Goal: Information Seeking & Learning: Stay updated

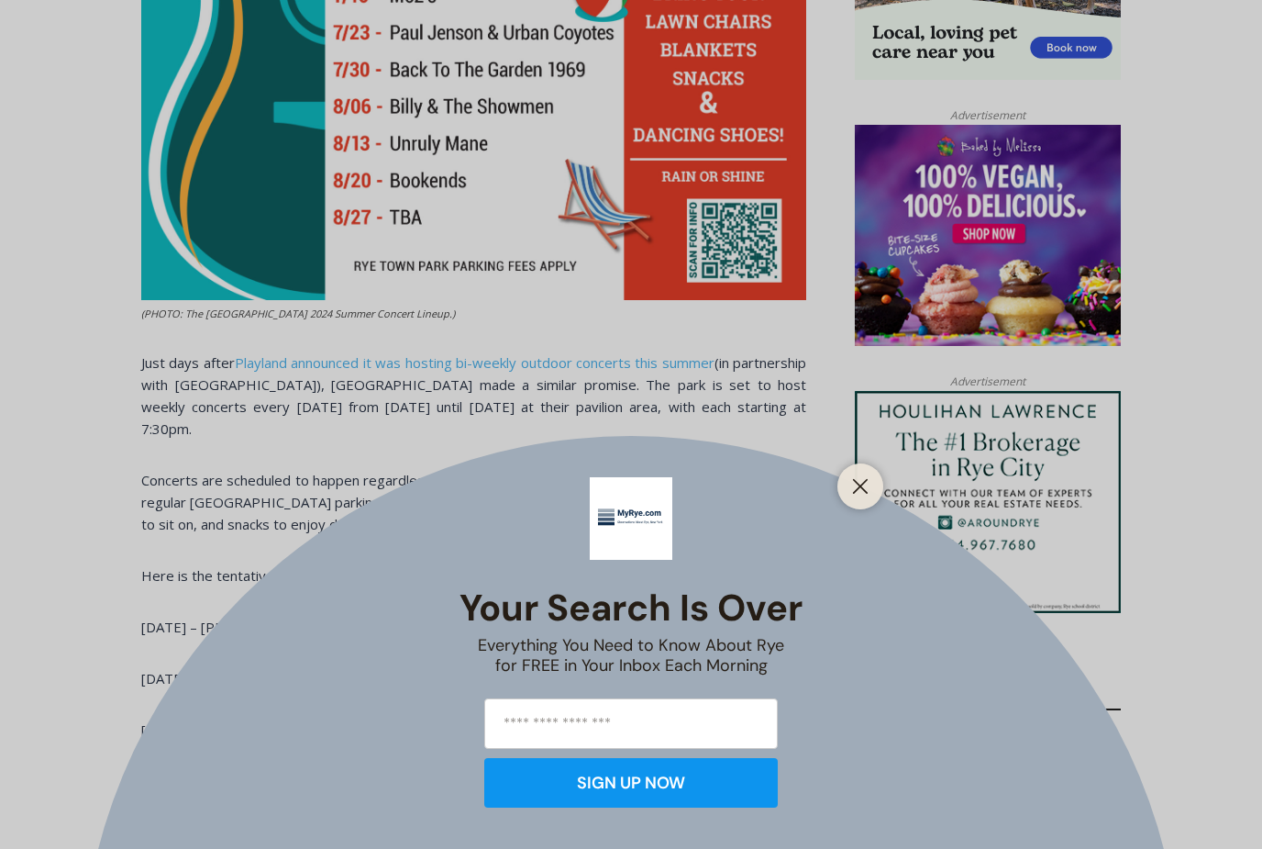
scroll to position [1374, 0]
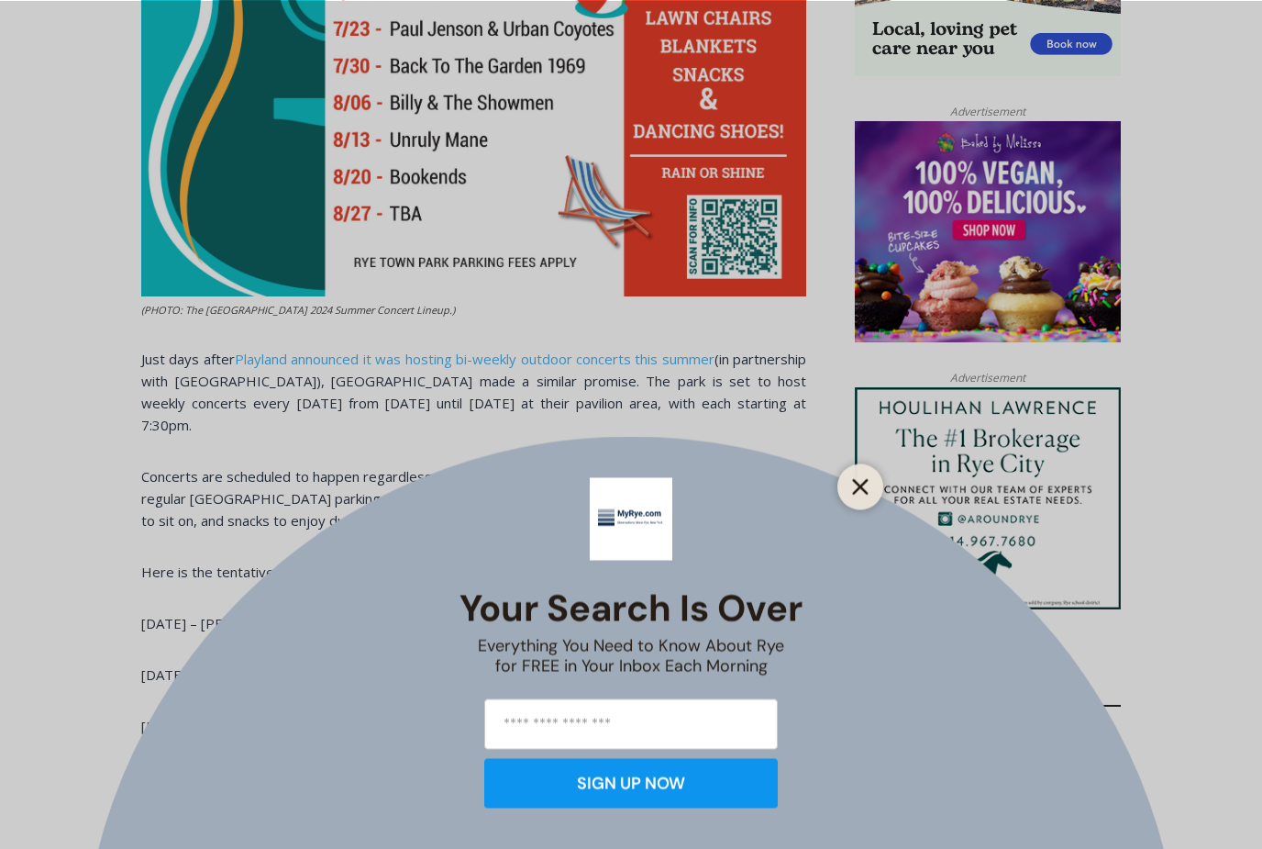
click at [861, 499] on button "Close" at bounding box center [861, 486] width 26 height 26
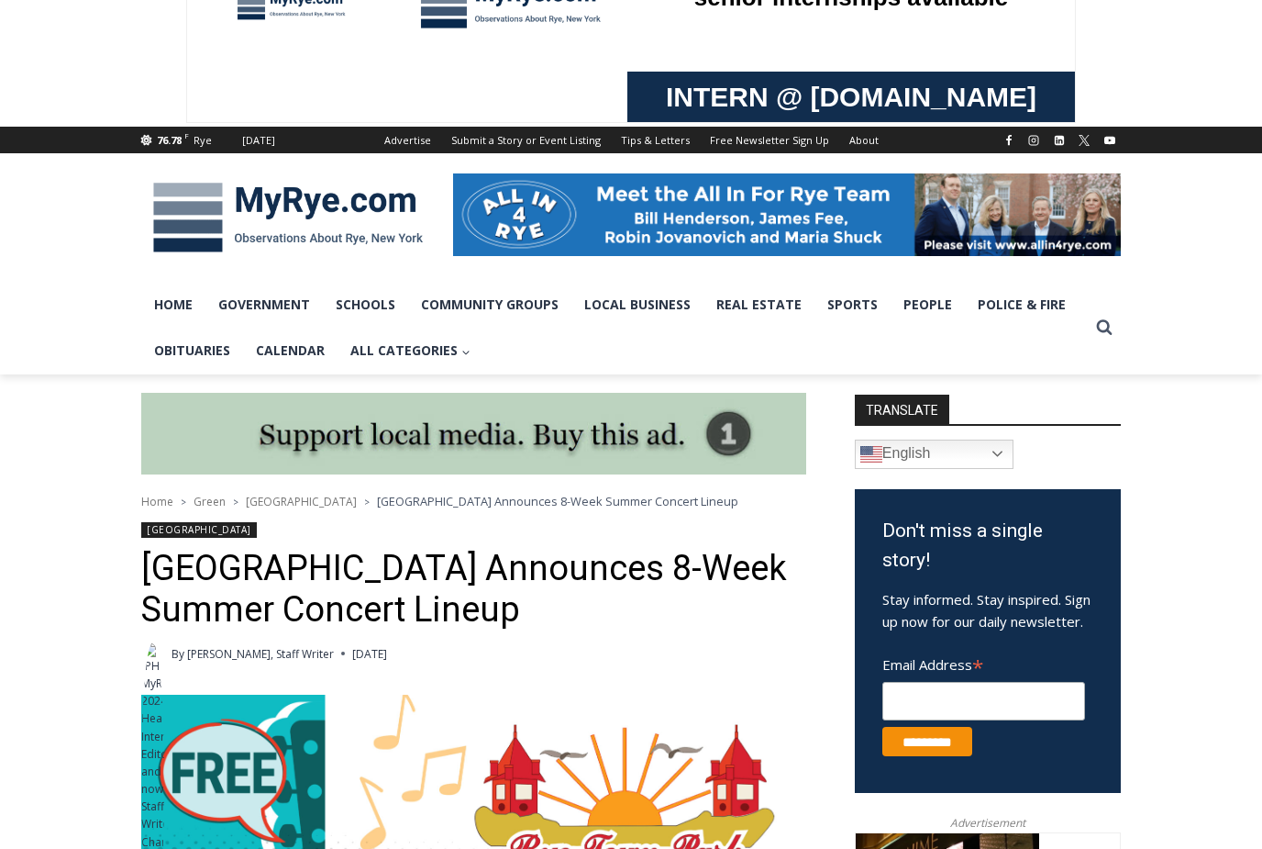
scroll to position [115, 0]
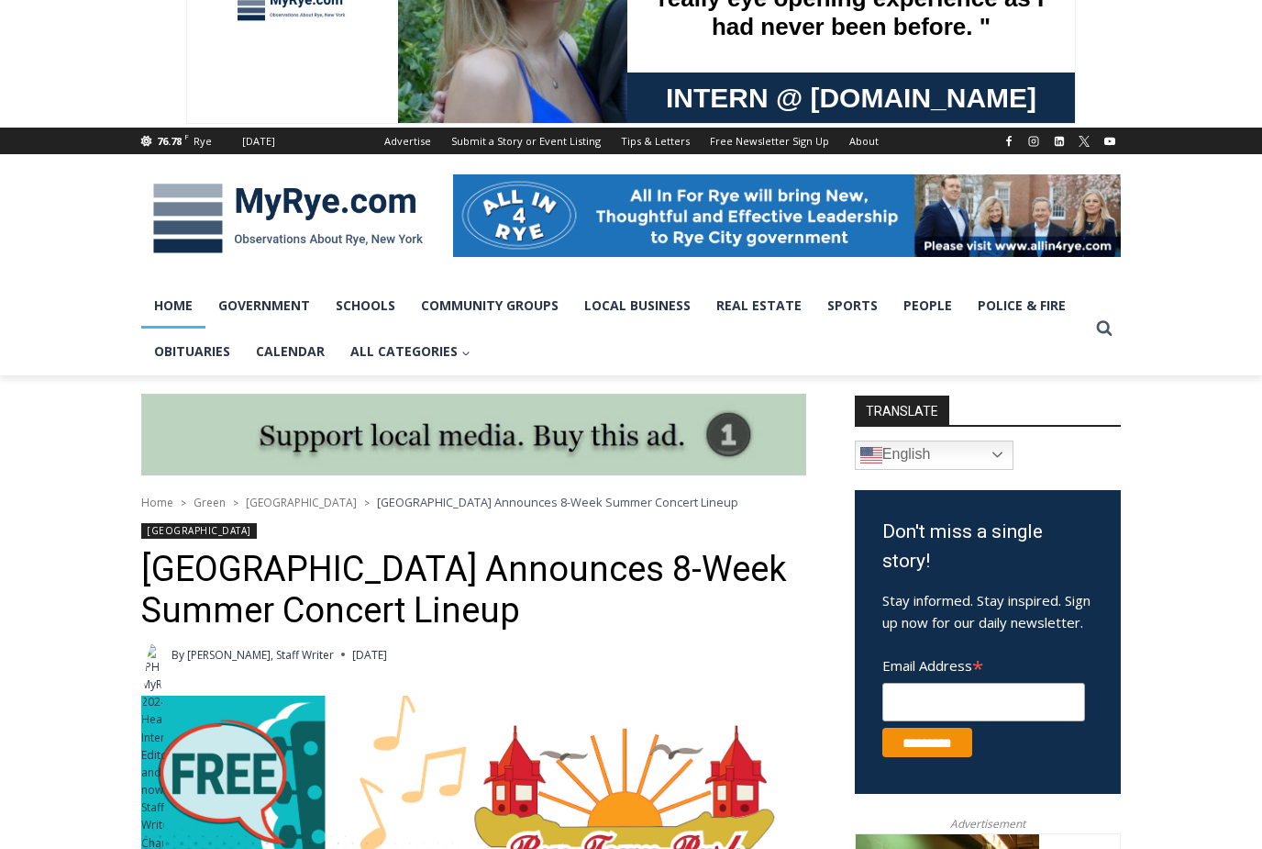
click at [166, 300] on link "Home" at bounding box center [173, 306] width 64 height 46
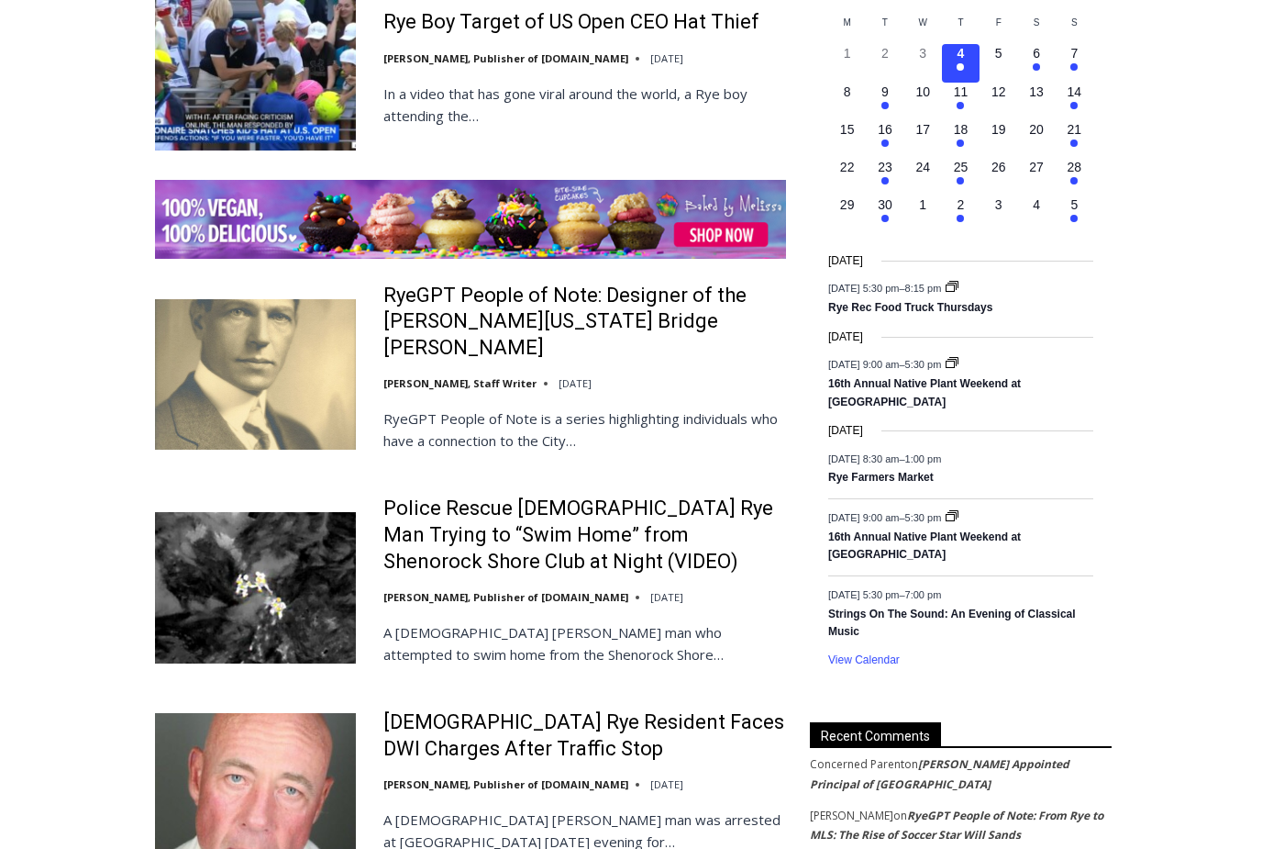
scroll to position [2748, 0]
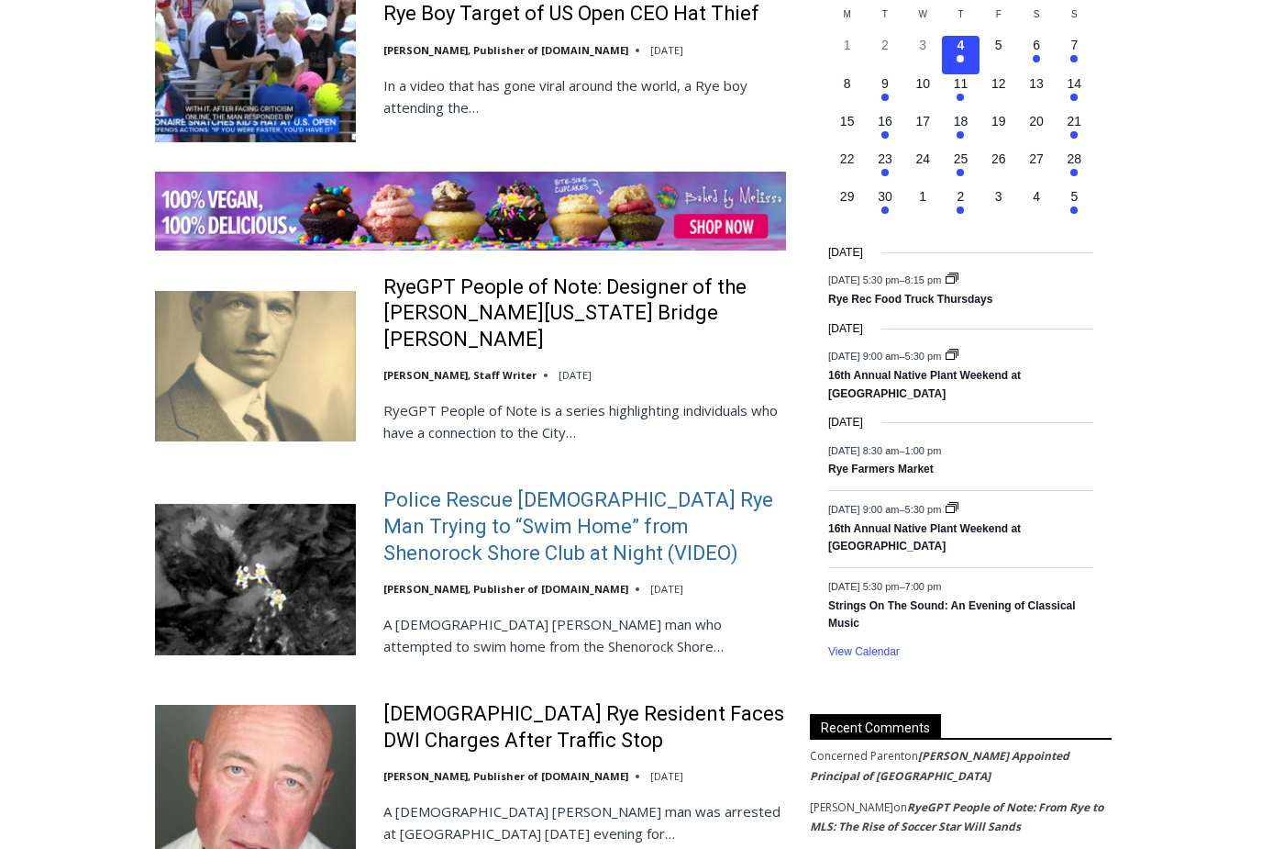
click at [466, 487] on link "Police Rescue [DEMOGRAPHIC_DATA] Rye Man Trying to “Swim Home” from Shenorock S…" at bounding box center [584, 526] width 403 height 79
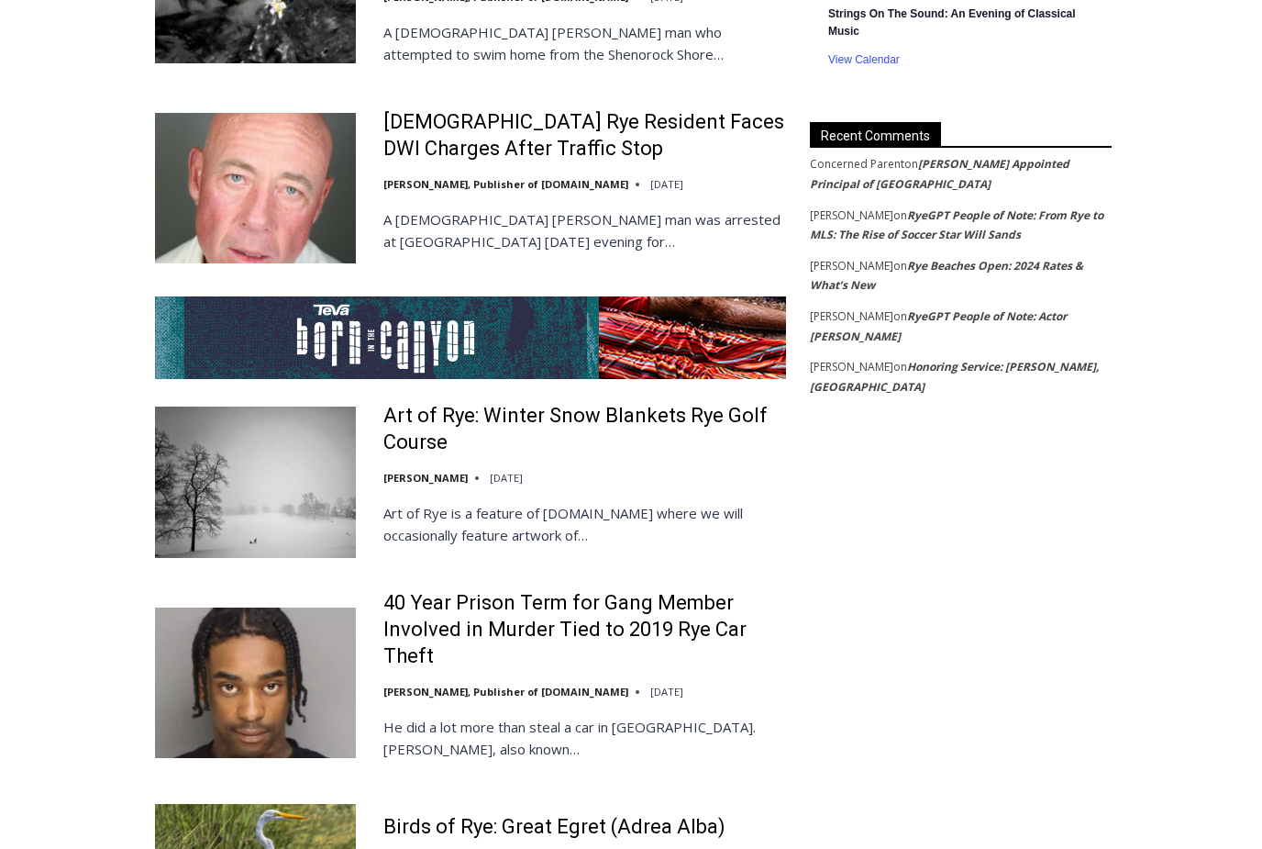
scroll to position [3341, 0]
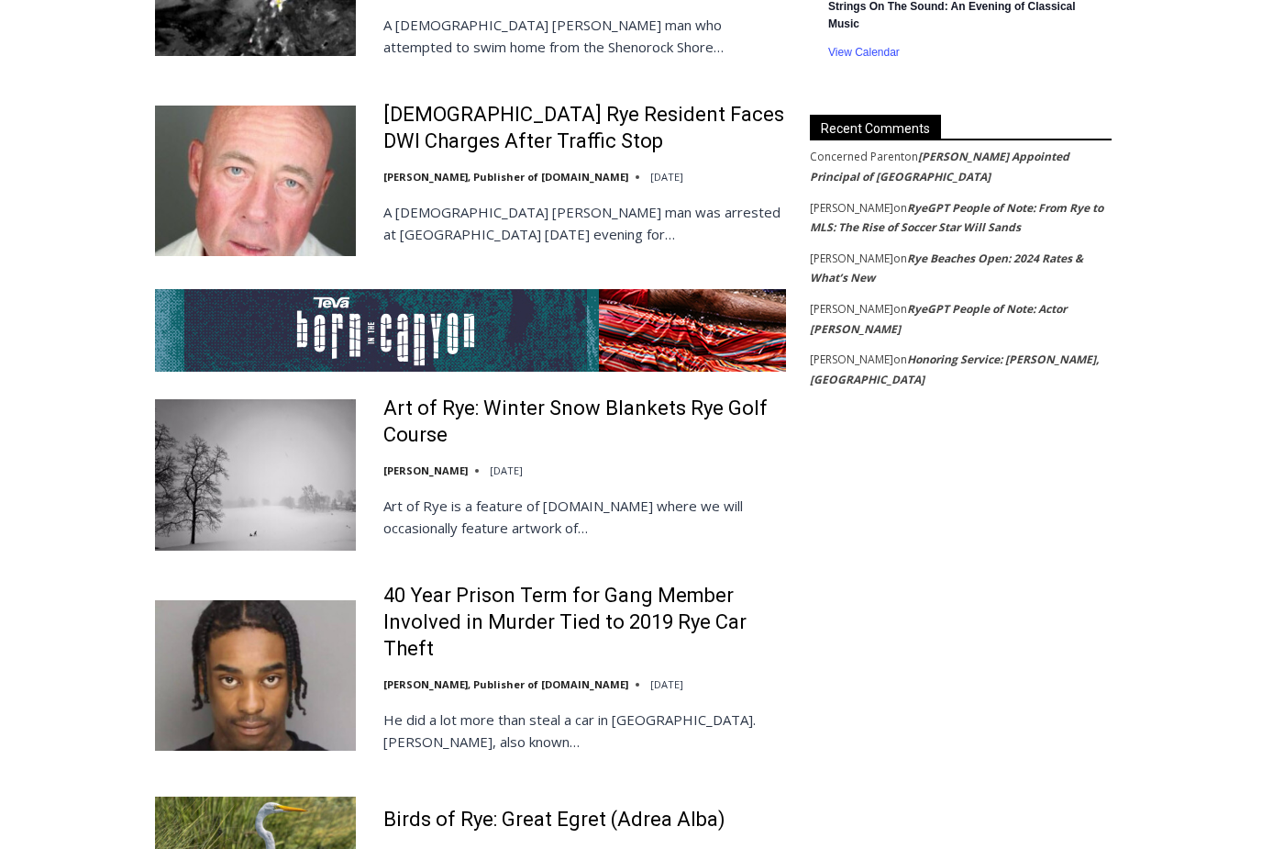
scroll to position [3354, 0]
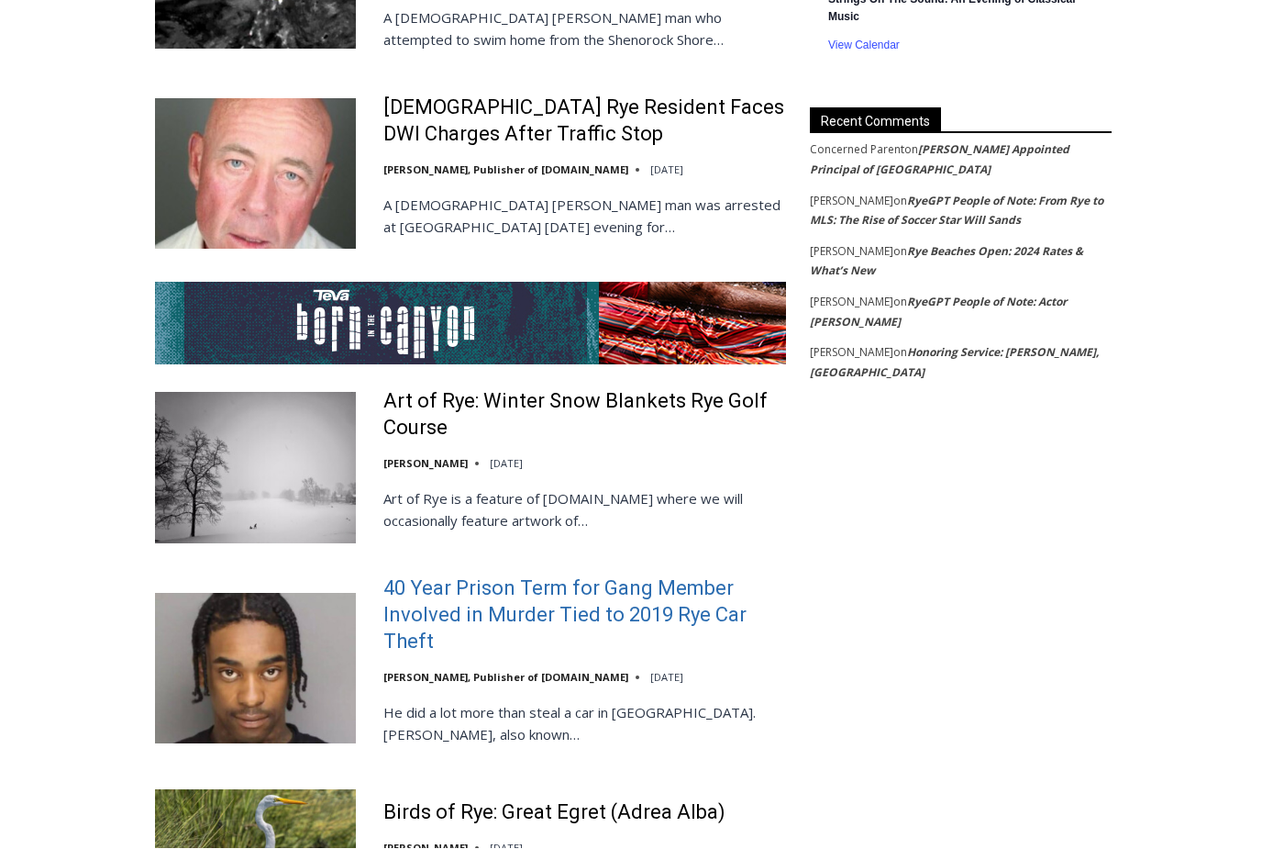
click at [680, 576] on link "40 Year Prison Term for Gang Member Involved in Murder Tied to 2019 Rye Car The…" at bounding box center [584, 615] width 403 height 79
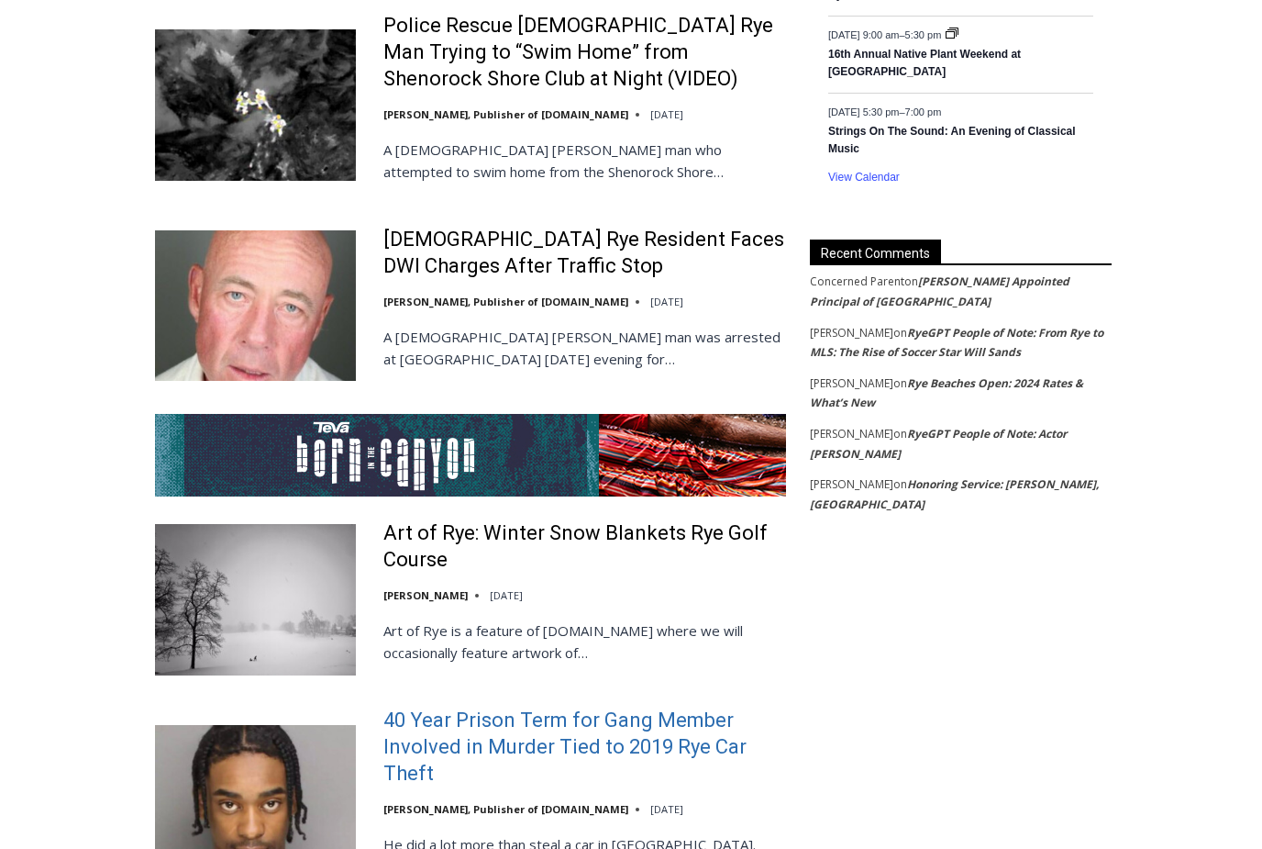
scroll to position [3193, 0]
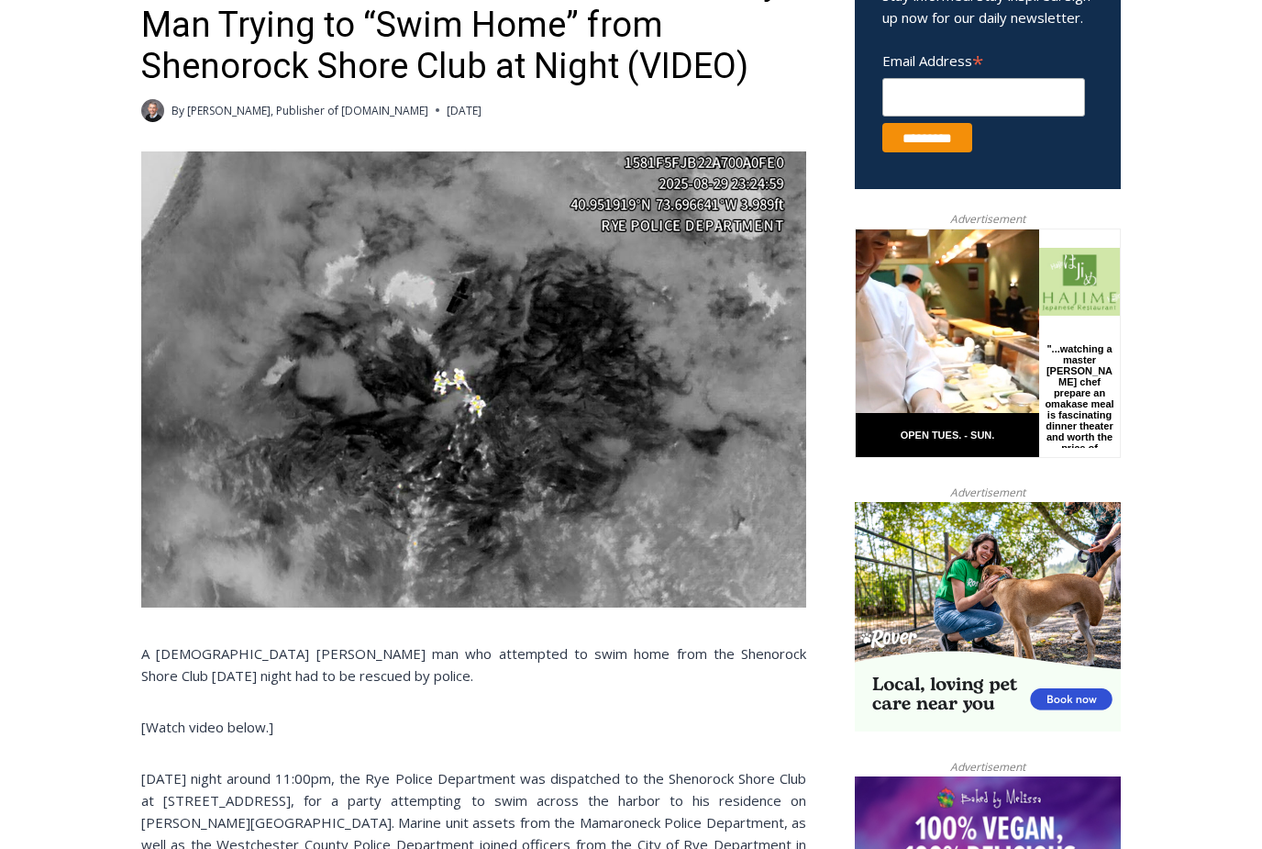
scroll to position [709, 0]
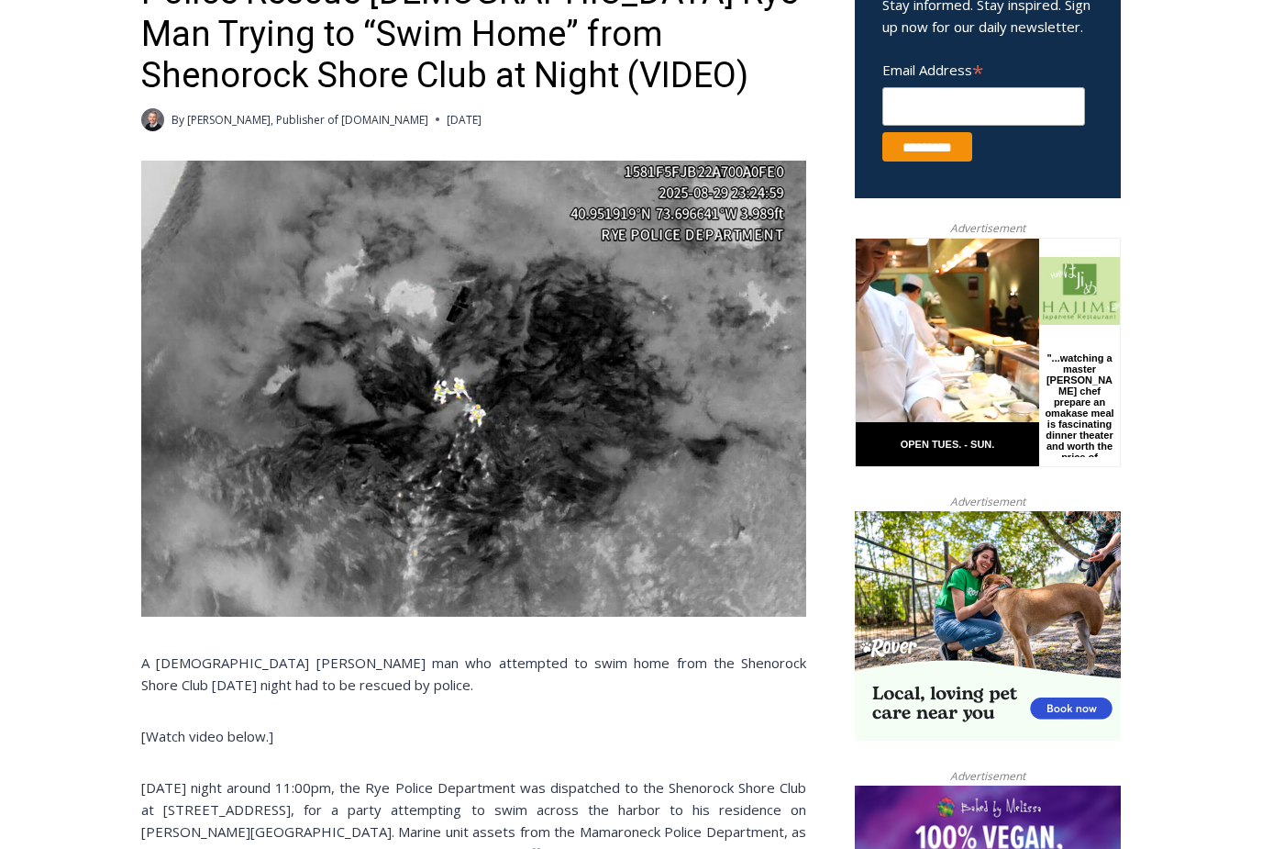
click at [480, 416] on img at bounding box center [473, 389] width 665 height 456
click at [476, 435] on img at bounding box center [473, 389] width 665 height 456
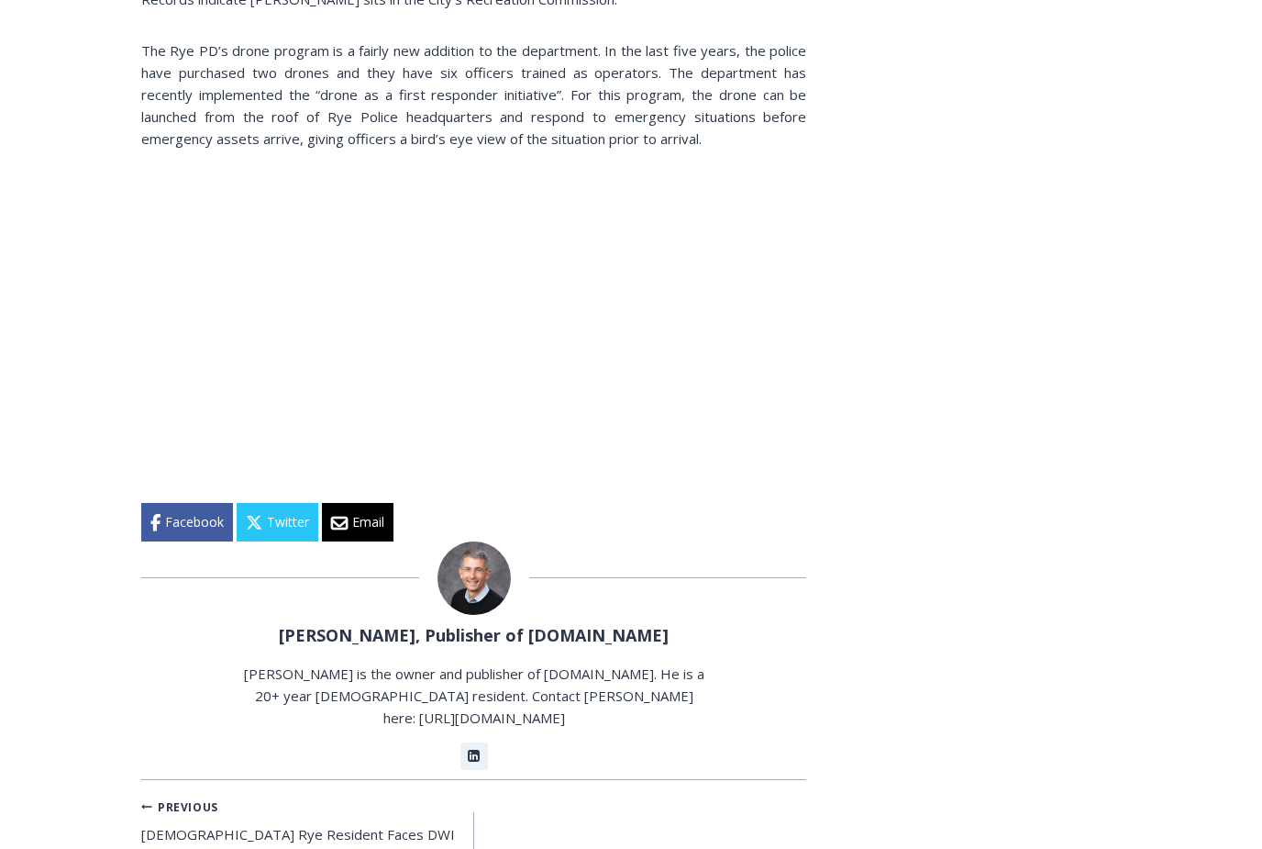
scroll to position [2623, 0]
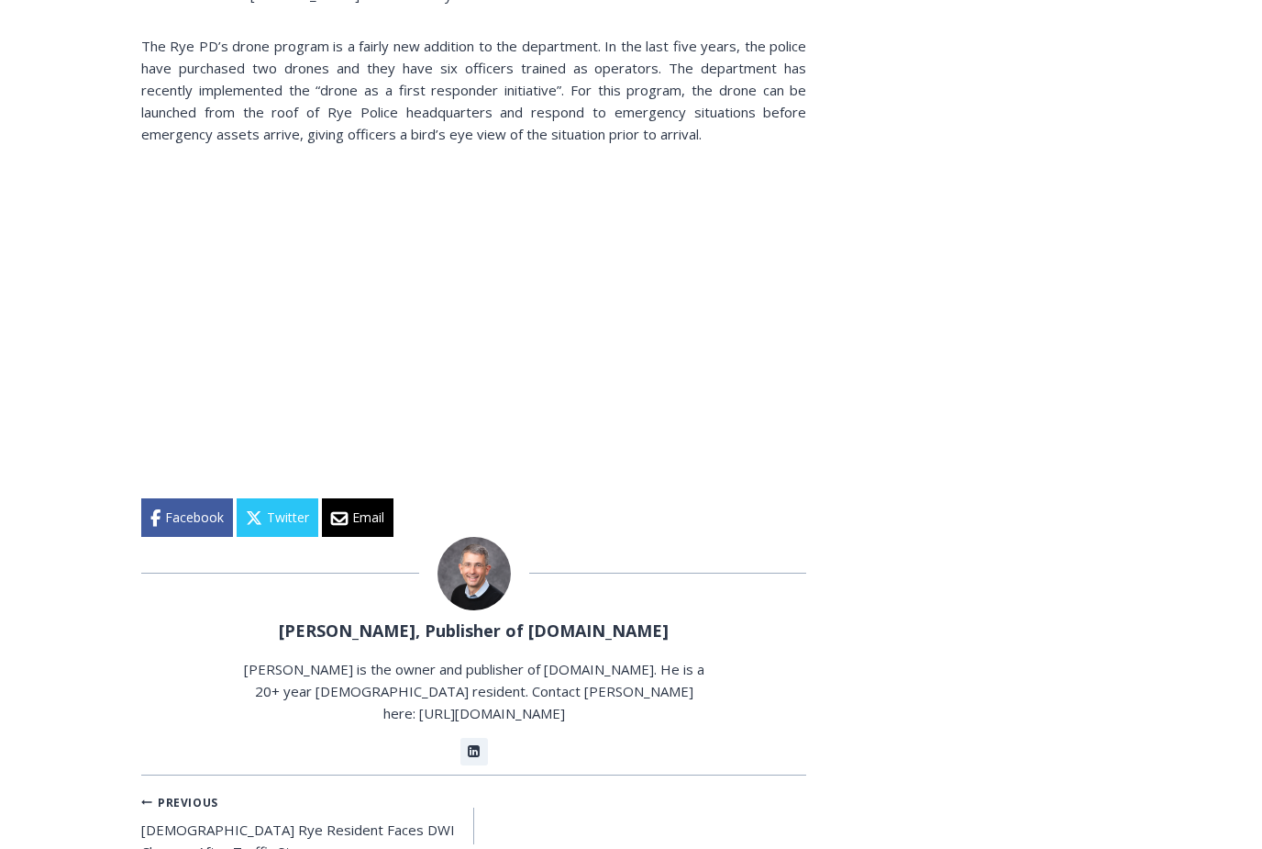
click at [165, 438] on p at bounding box center [473, 322] width 665 height 294
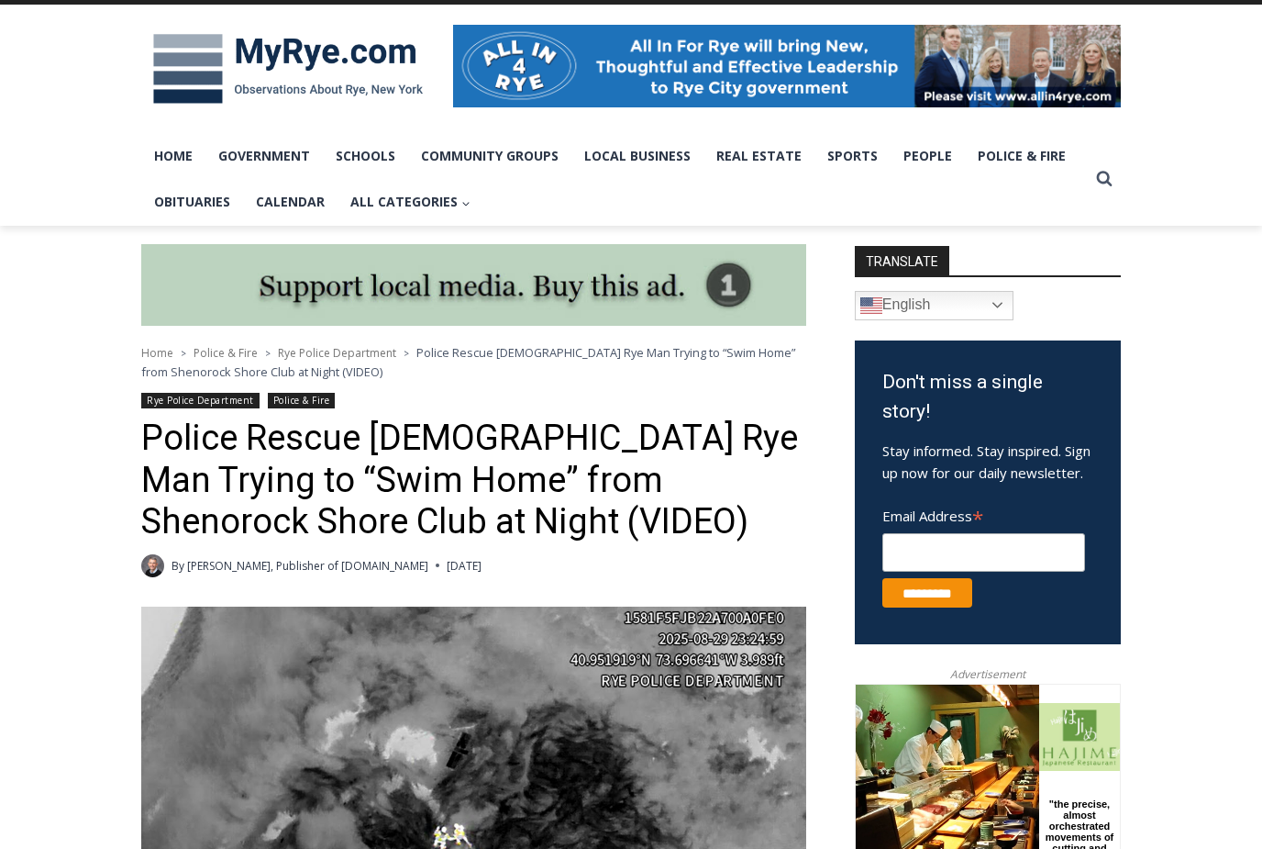
scroll to position [193, 0]
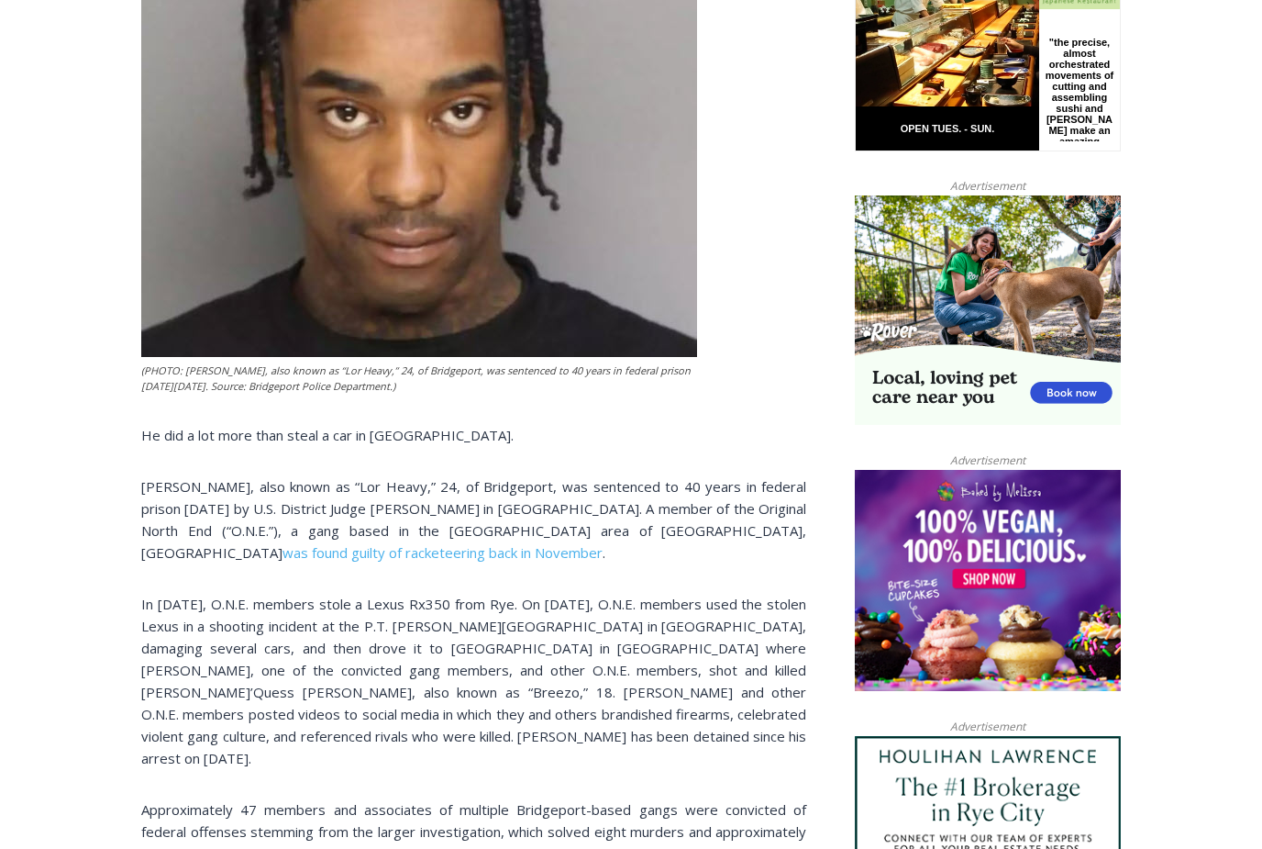
scroll to position [1014, 0]
